Goal: Find specific page/section: Find specific page/section

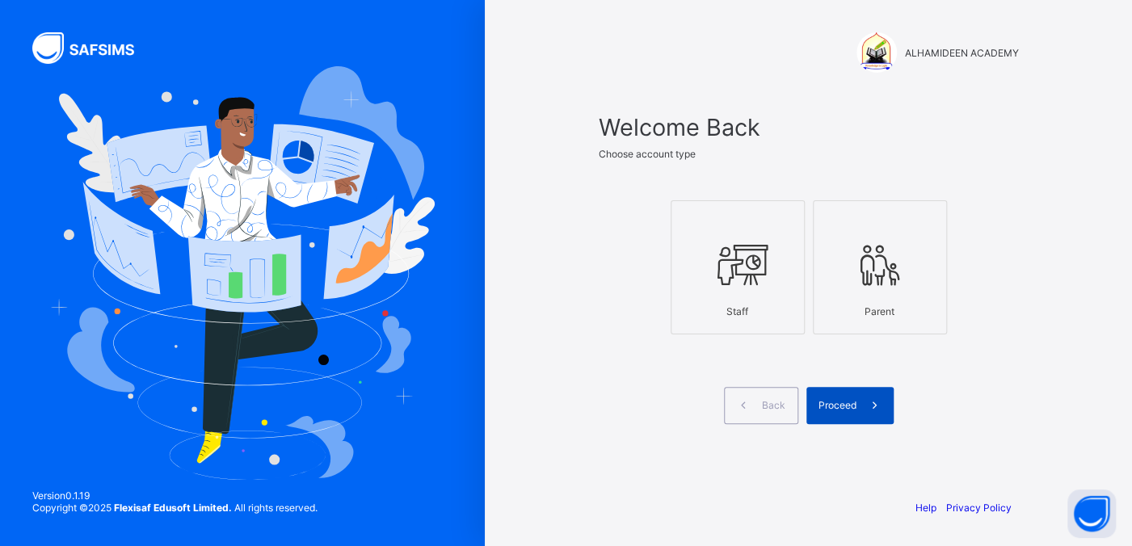
click at [833, 398] on div "Proceed" at bounding box center [850, 405] width 87 height 37
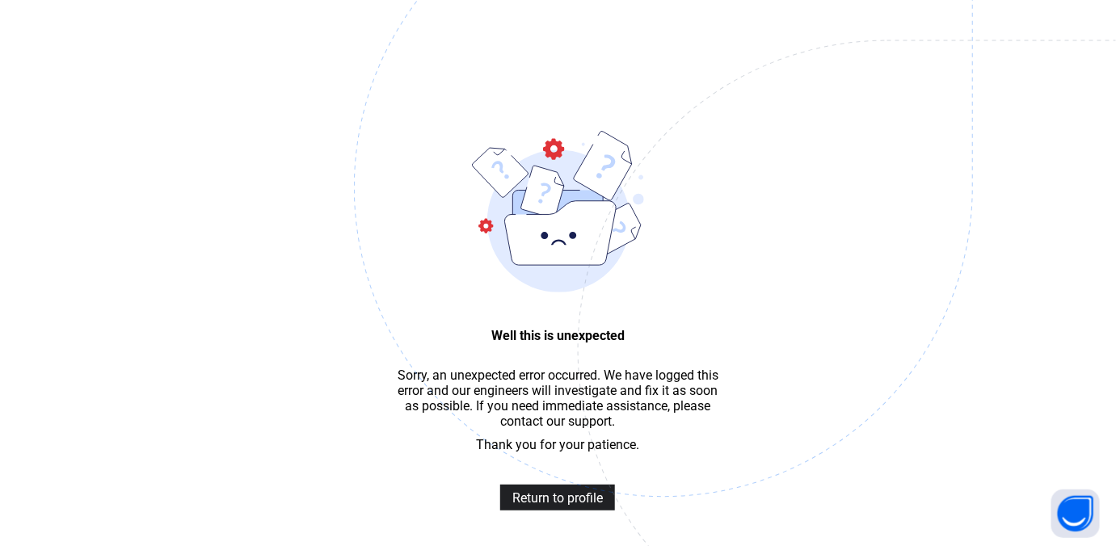
click at [529, 506] on span "Return to profile" at bounding box center [557, 498] width 91 height 15
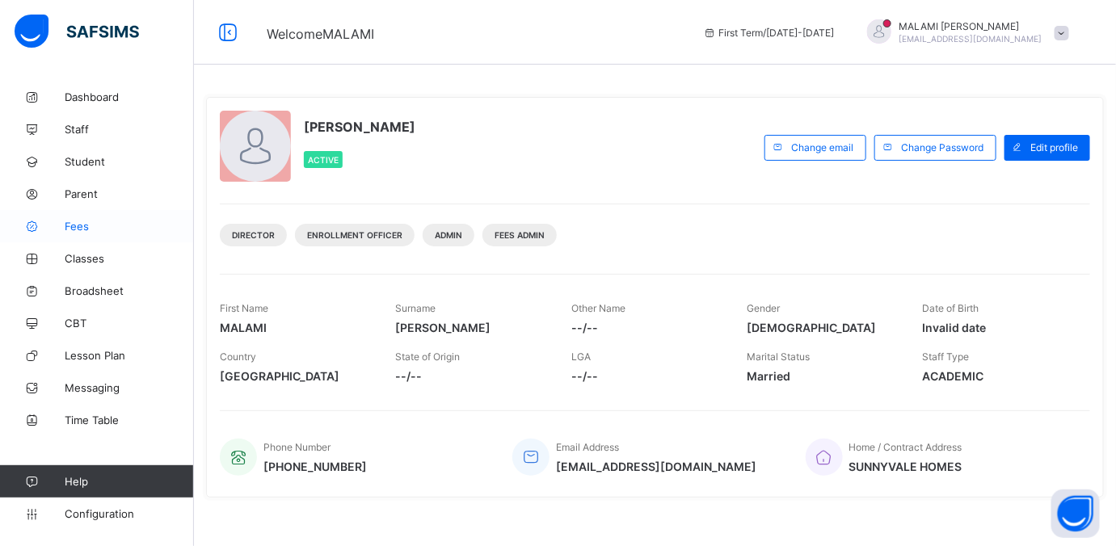
click at [67, 228] on span "Fees" at bounding box center [129, 226] width 129 height 13
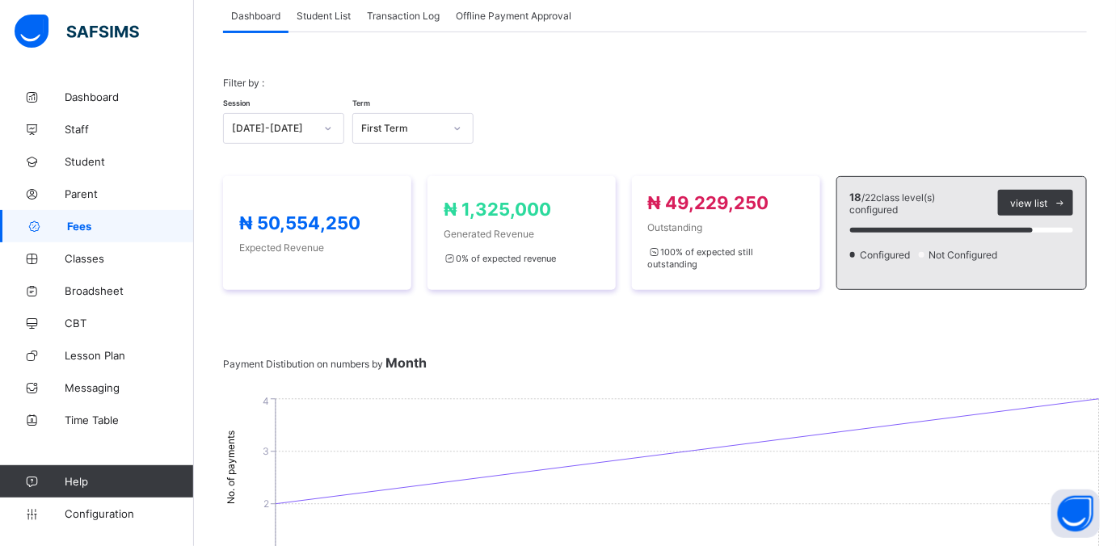
scroll to position [107, 0]
